Goal: Information Seeking & Learning: Learn about a topic

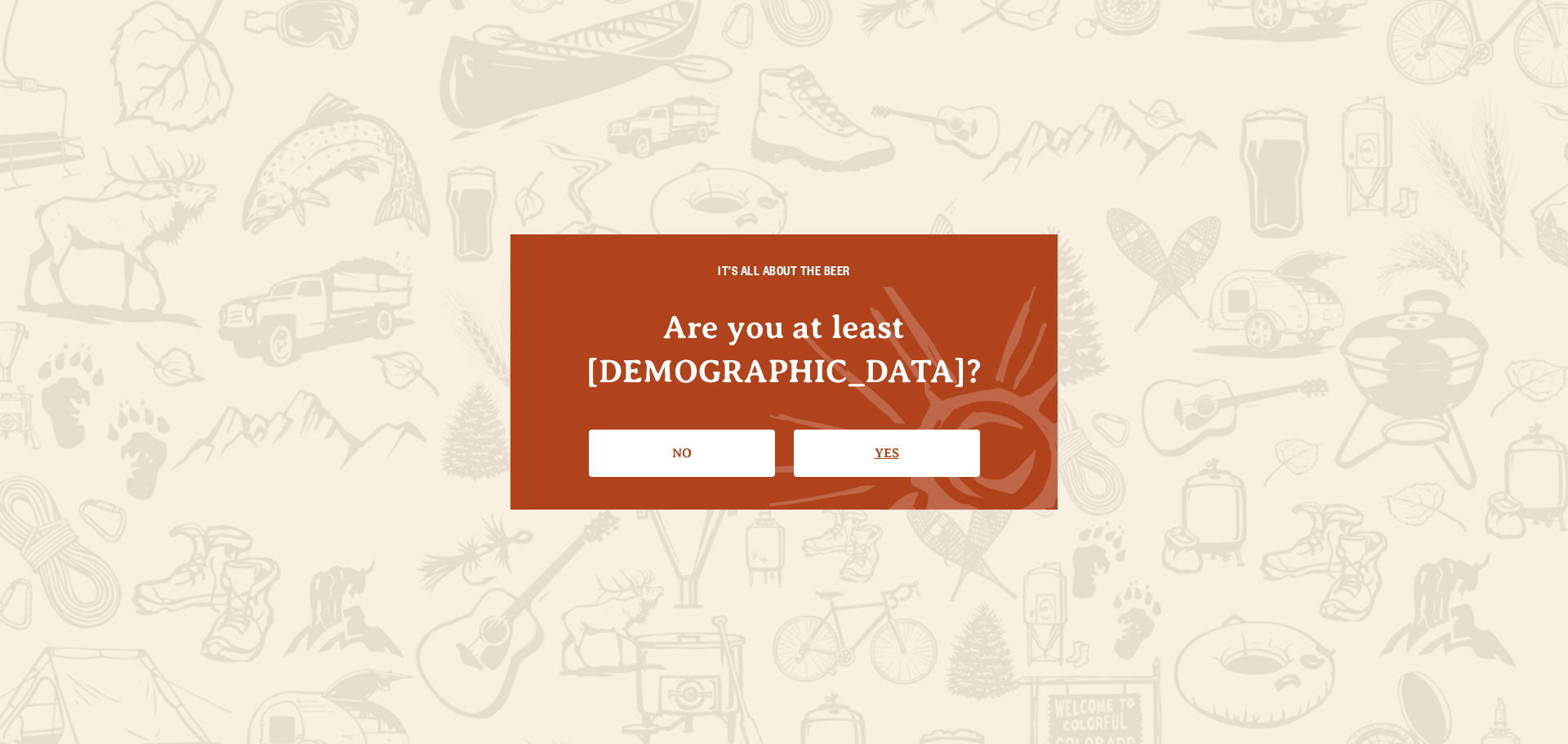
click at [852, 430] on link "Yes" at bounding box center [887, 453] width 186 height 48
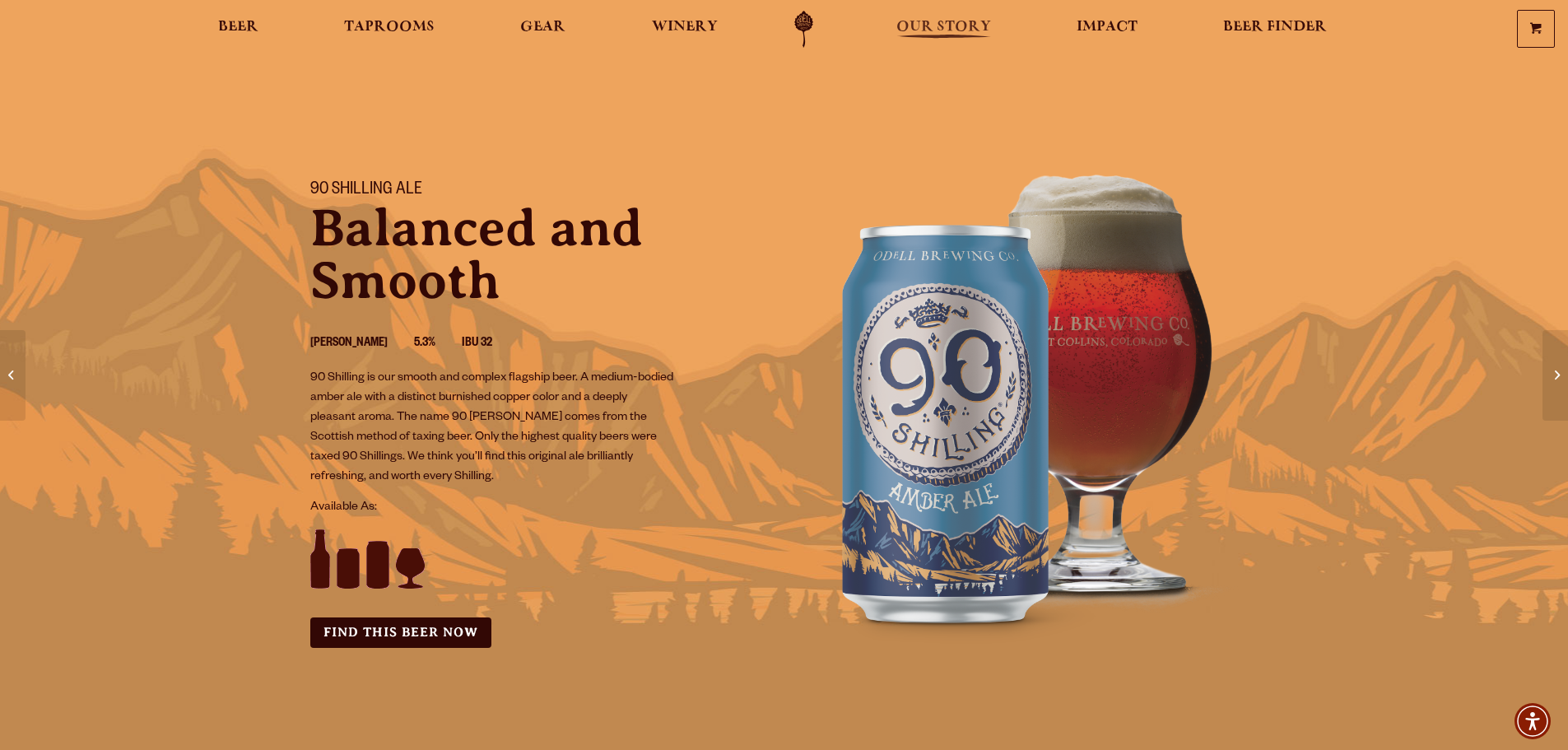
click at [942, 24] on span "Our Story" at bounding box center [943, 27] width 94 height 13
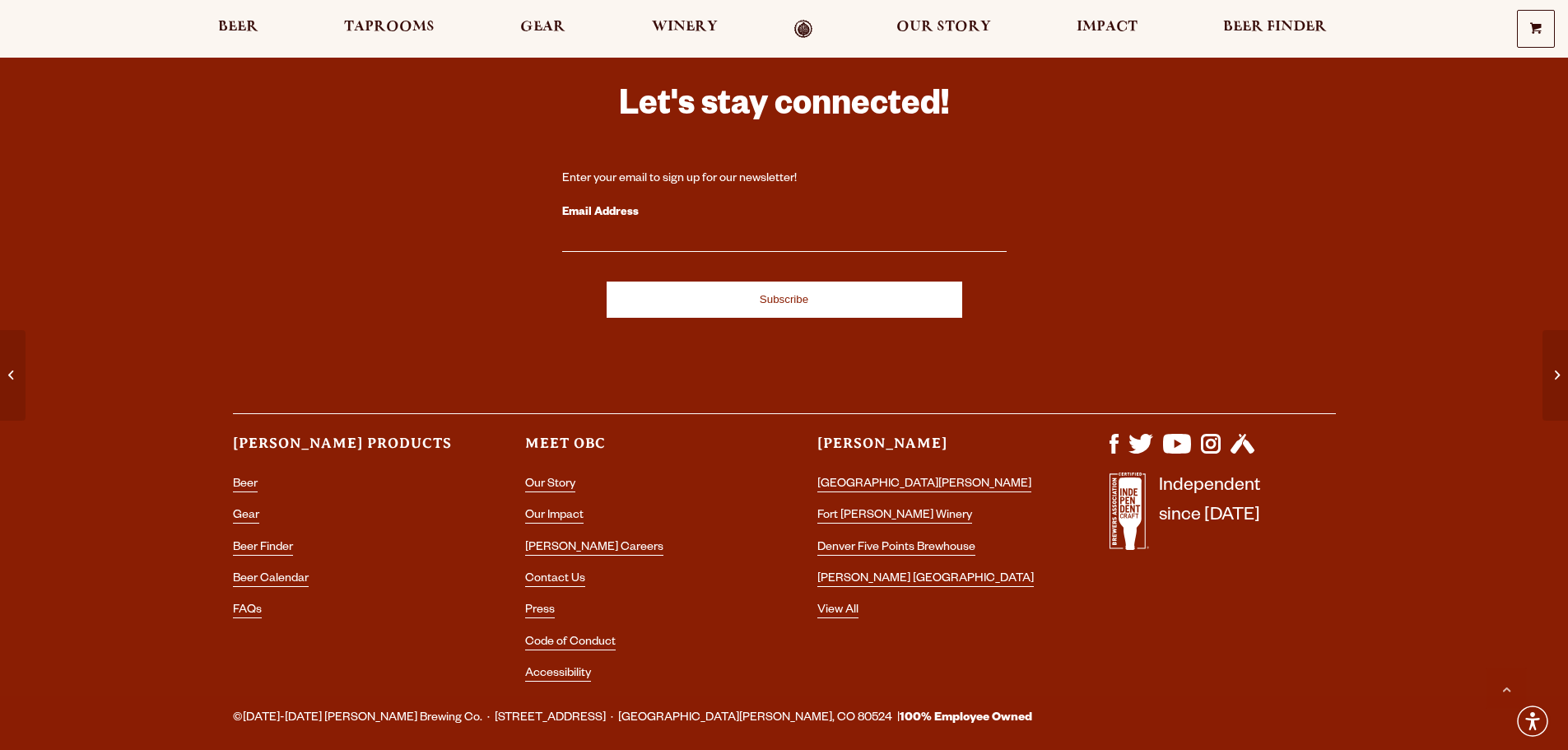
scroll to position [4098, 0]
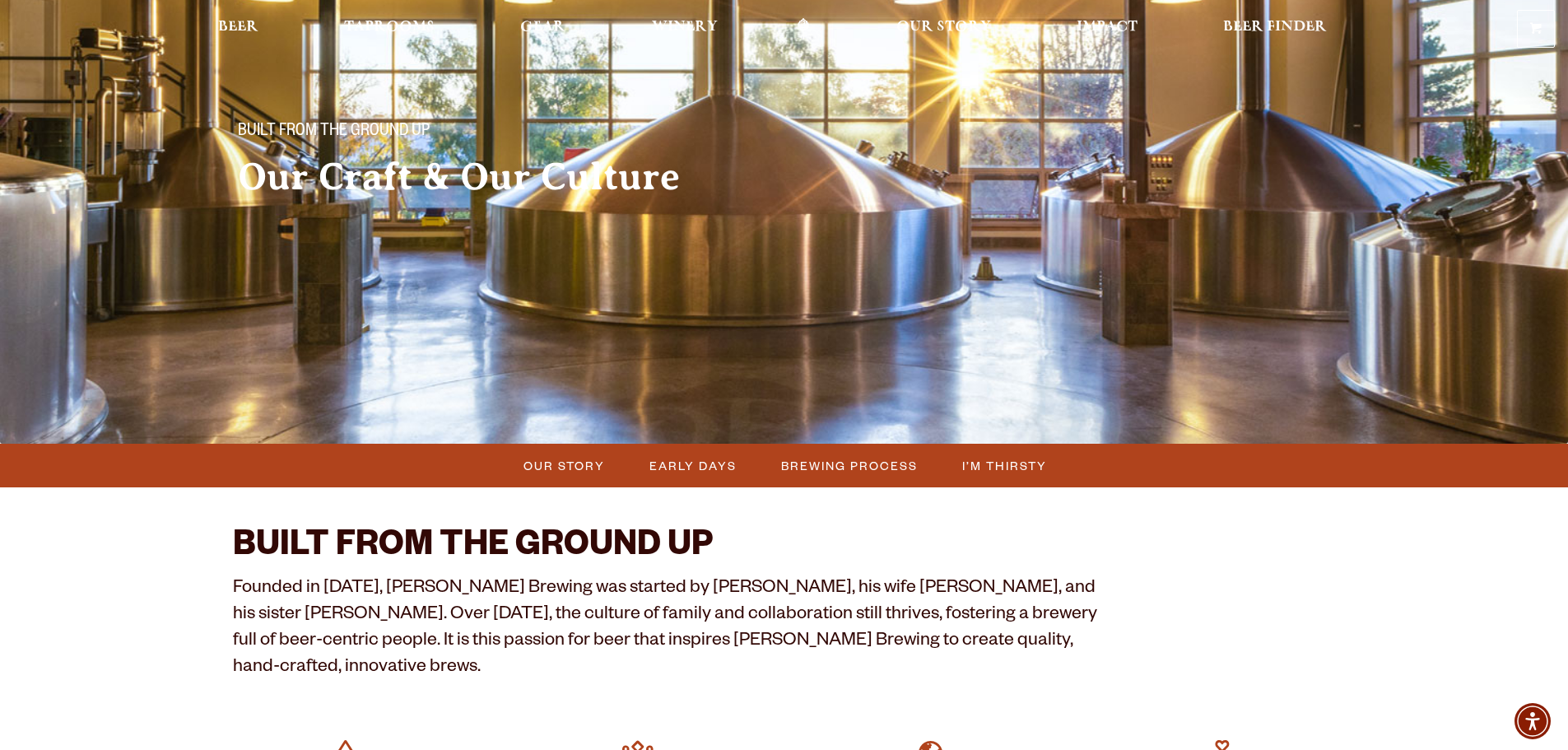
scroll to position [247, 0]
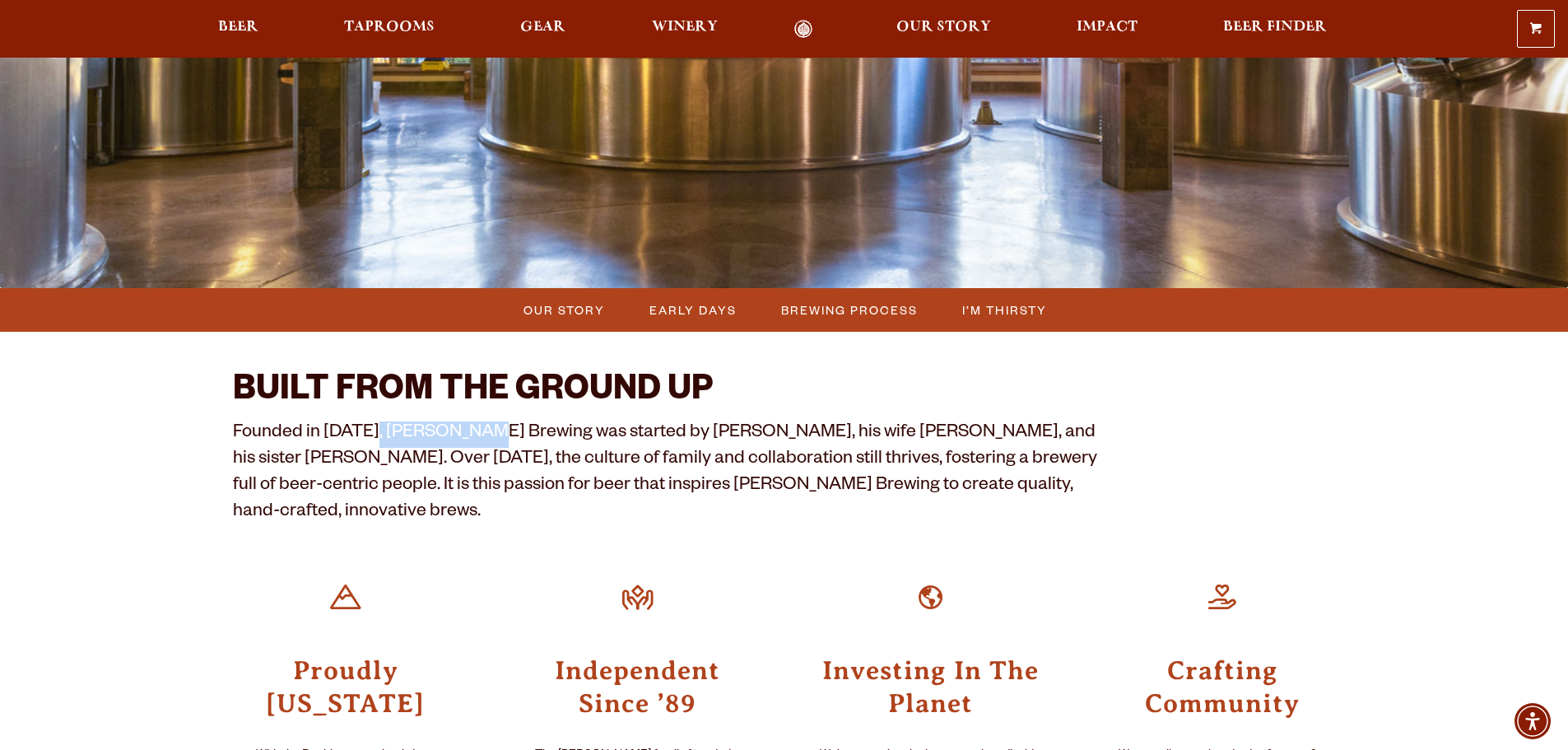
drag, startPoint x: 367, startPoint y: 430, endPoint x: 473, endPoint y: 429, distance: 106.0
click at [473, 429] on p "Founded in 1989, Odell Brewing was started by Doug Odell, his wife Wynne, and h…" at bounding box center [668, 474] width 869 height 106
copy p "Odell Brewing"
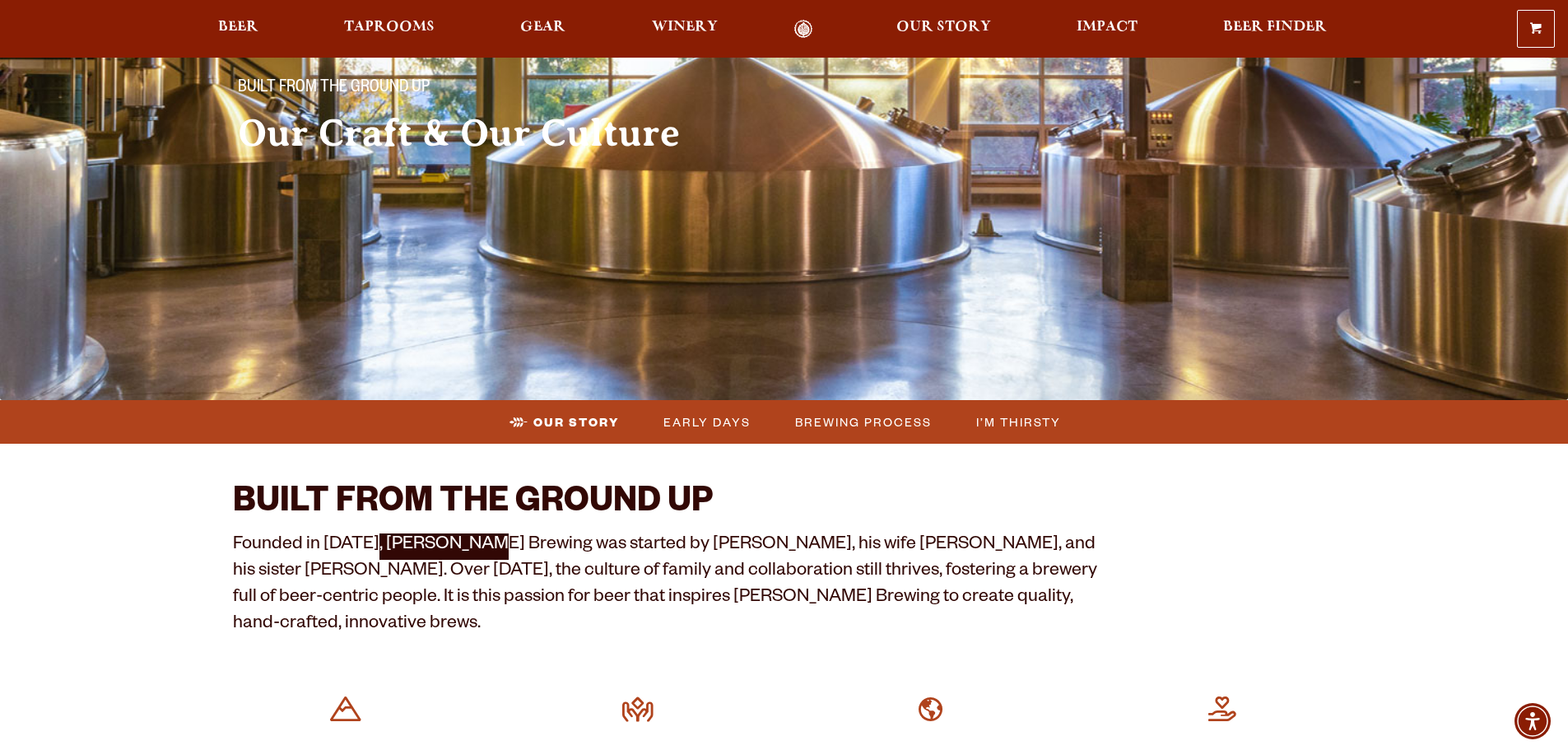
scroll to position [0, 0]
